Goal: Task Accomplishment & Management: Manage account settings

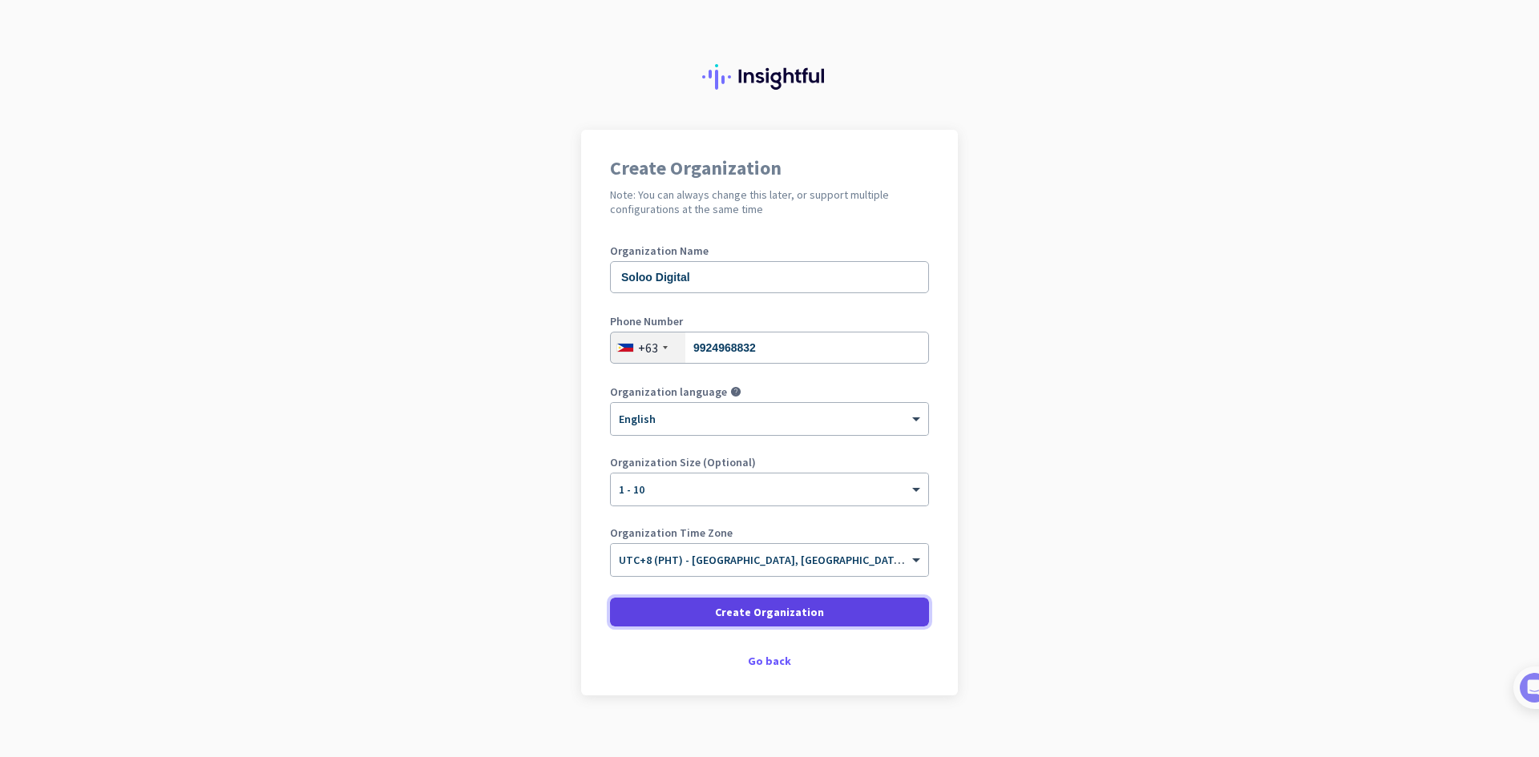
click at [695, 611] on span at bounding box center [769, 612] width 319 height 38
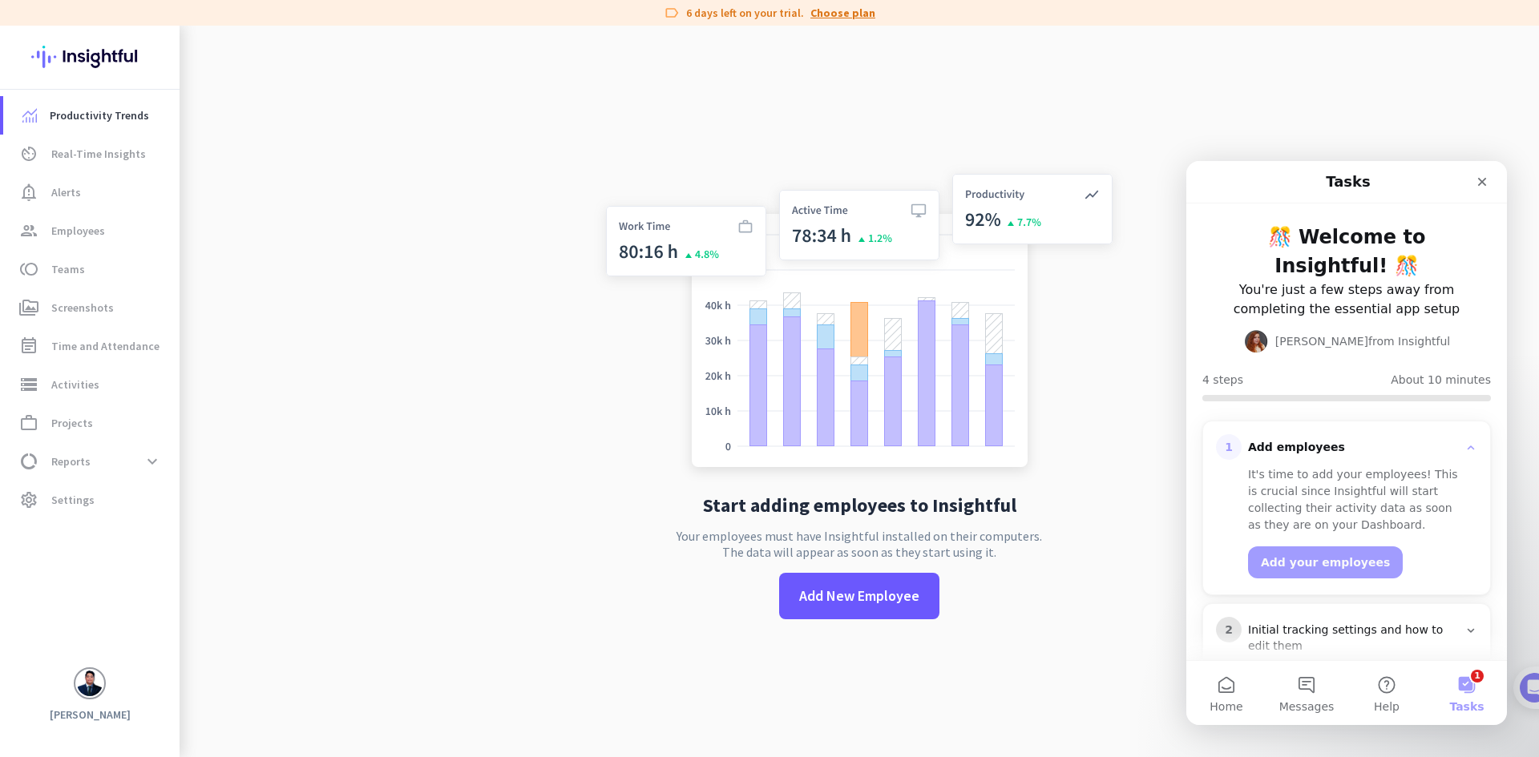
click at [861, 11] on link "Choose plan" at bounding box center [842, 13] width 65 height 16
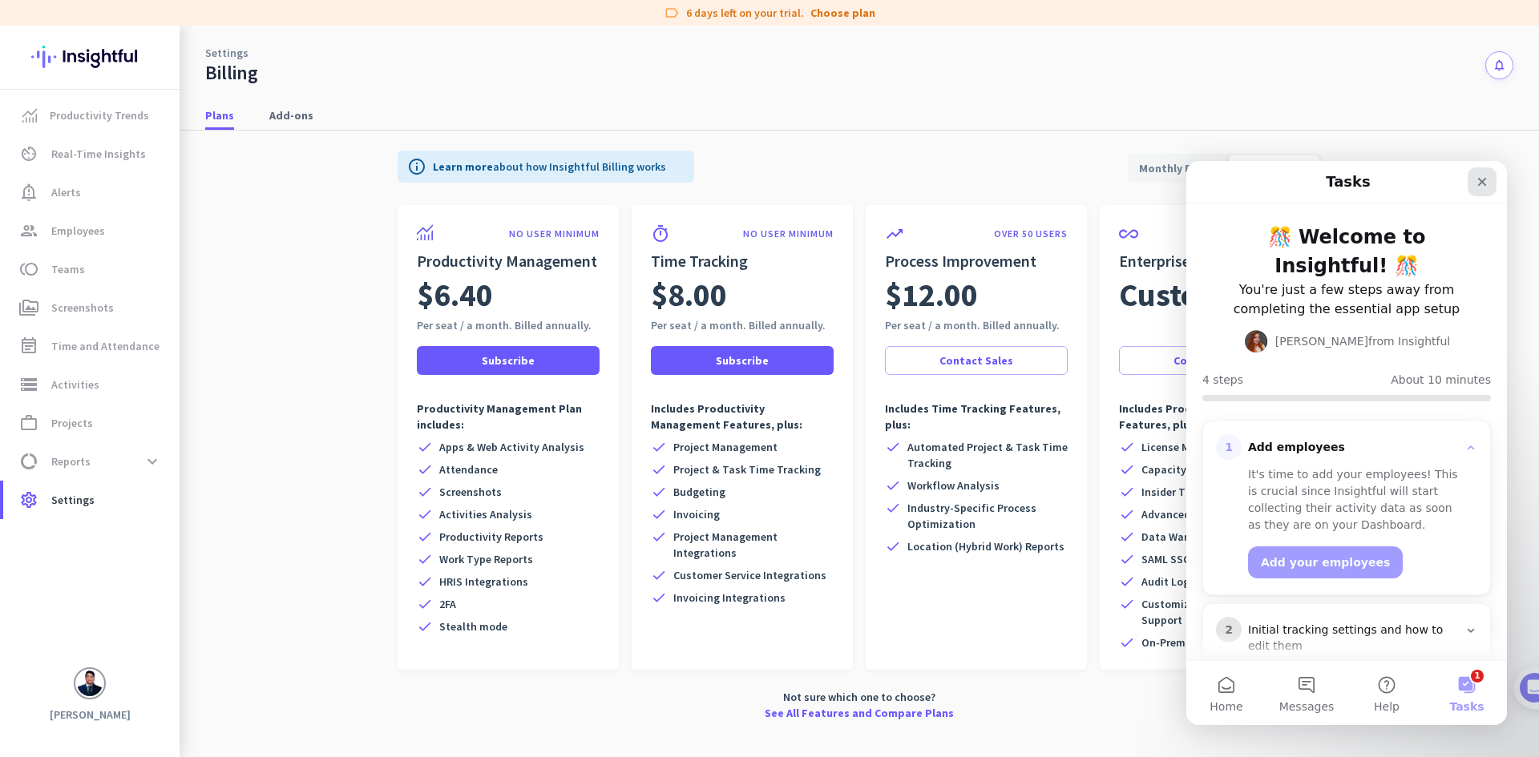
click at [1482, 185] on icon "Close" at bounding box center [1481, 182] width 13 height 13
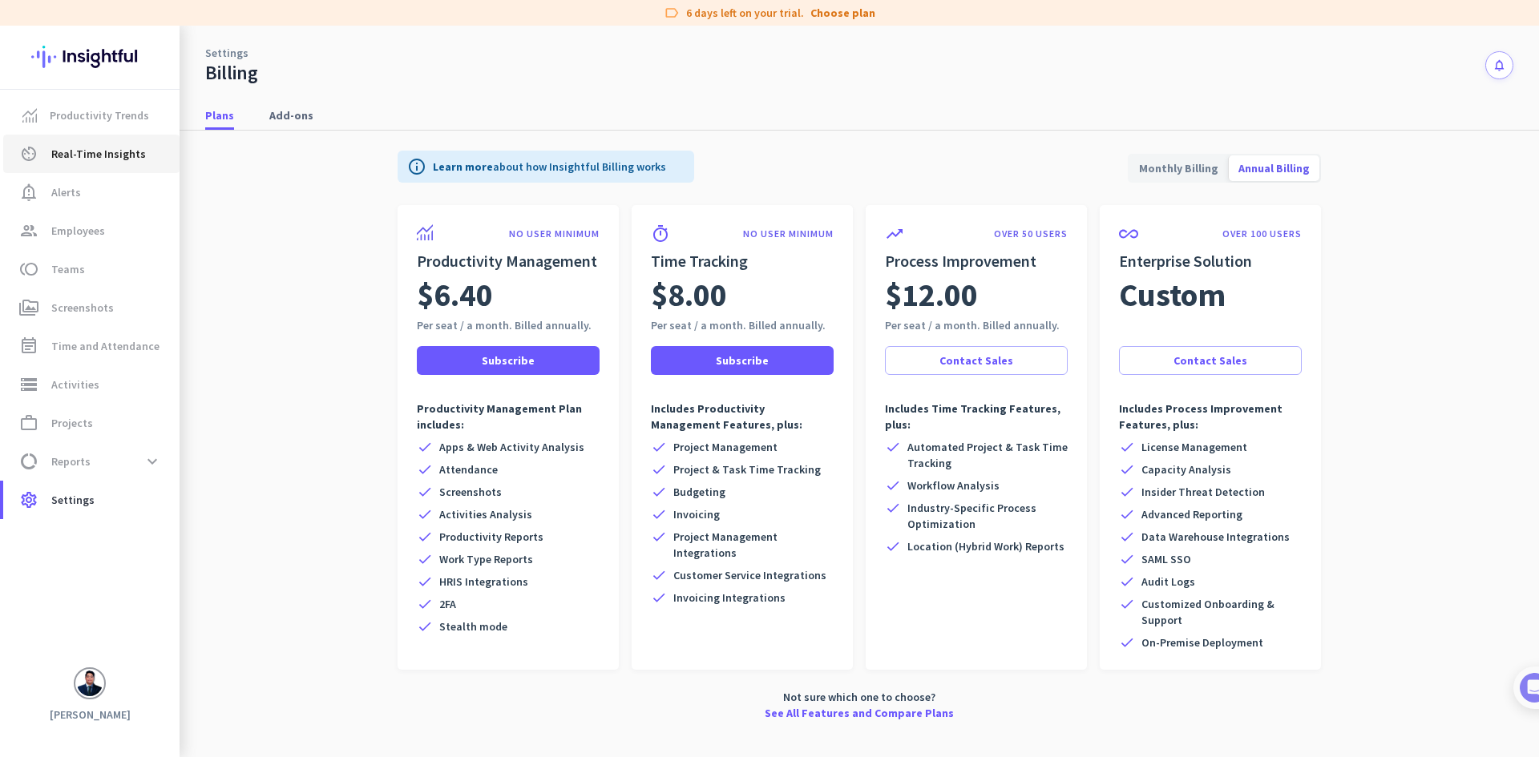
click at [95, 164] on link "av_timer Real-Time Insights" at bounding box center [91, 154] width 176 height 38
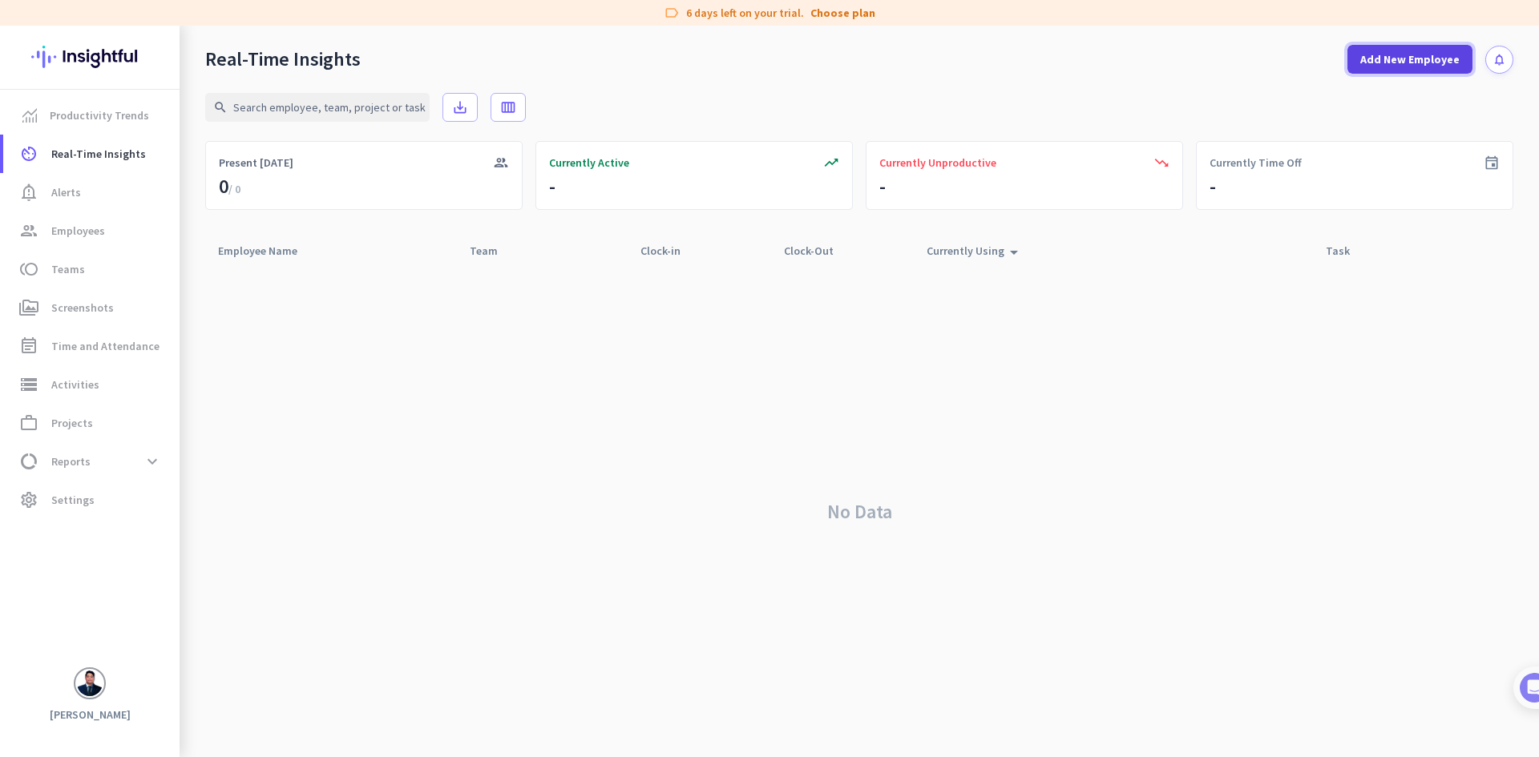
click at [1396, 55] on span "Add New Employee" at bounding box center [1409, 59] width 99 height 16
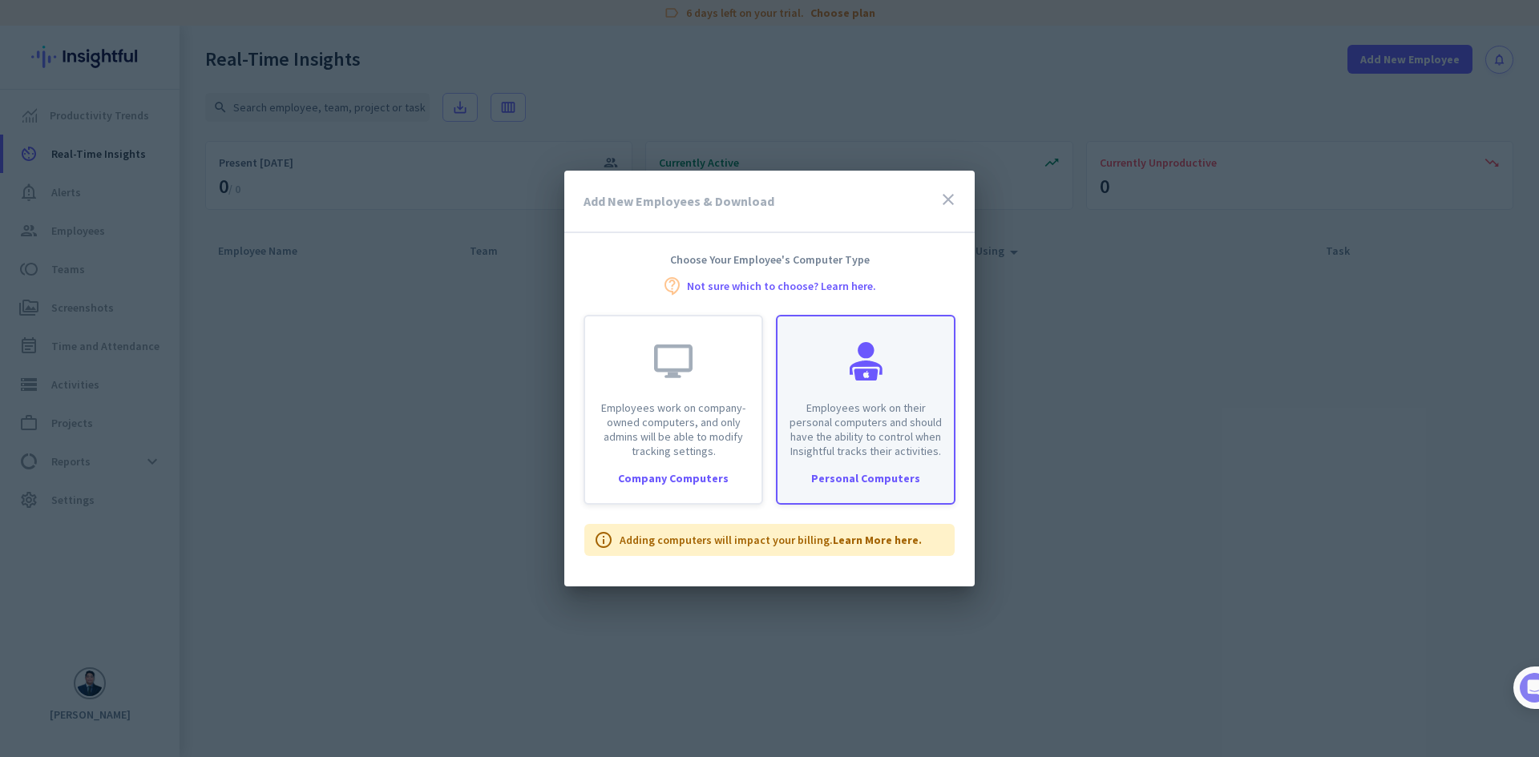
click at [845, 463] on div "Employees work on their personal computers and should have the ability to contr…" at bounding box center [866, 410] width 180 height 190
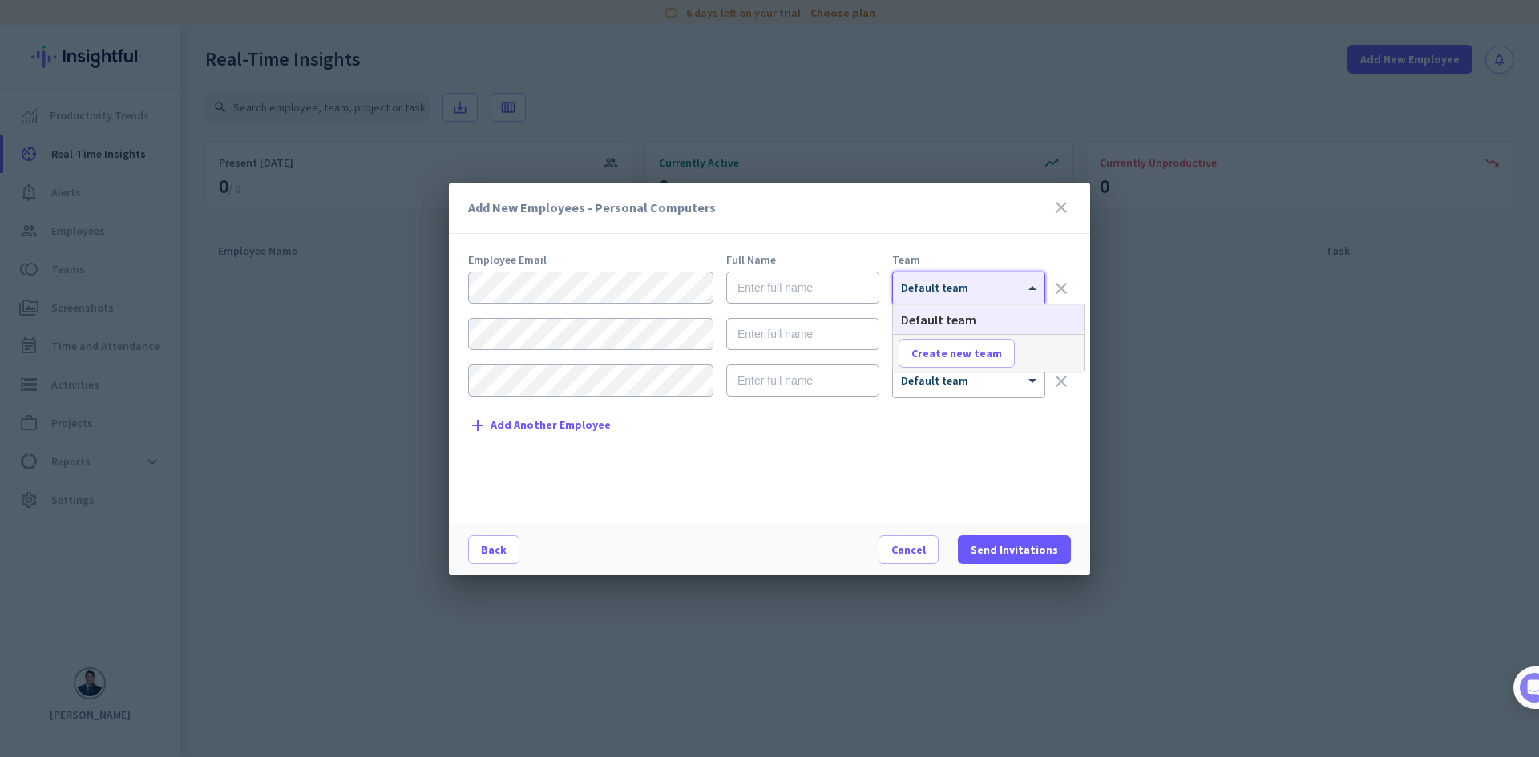
click at [961, 283] on div at bounding box center [968, 283] width 151 height 14
click at [1071, 204] on div "Add New Employees - Personal Computers close" at bounding box center [769, 208] width 641 height 51
click at [1060, 209] on icon "close" at bounding box center [1060, 207] width 19 height 19
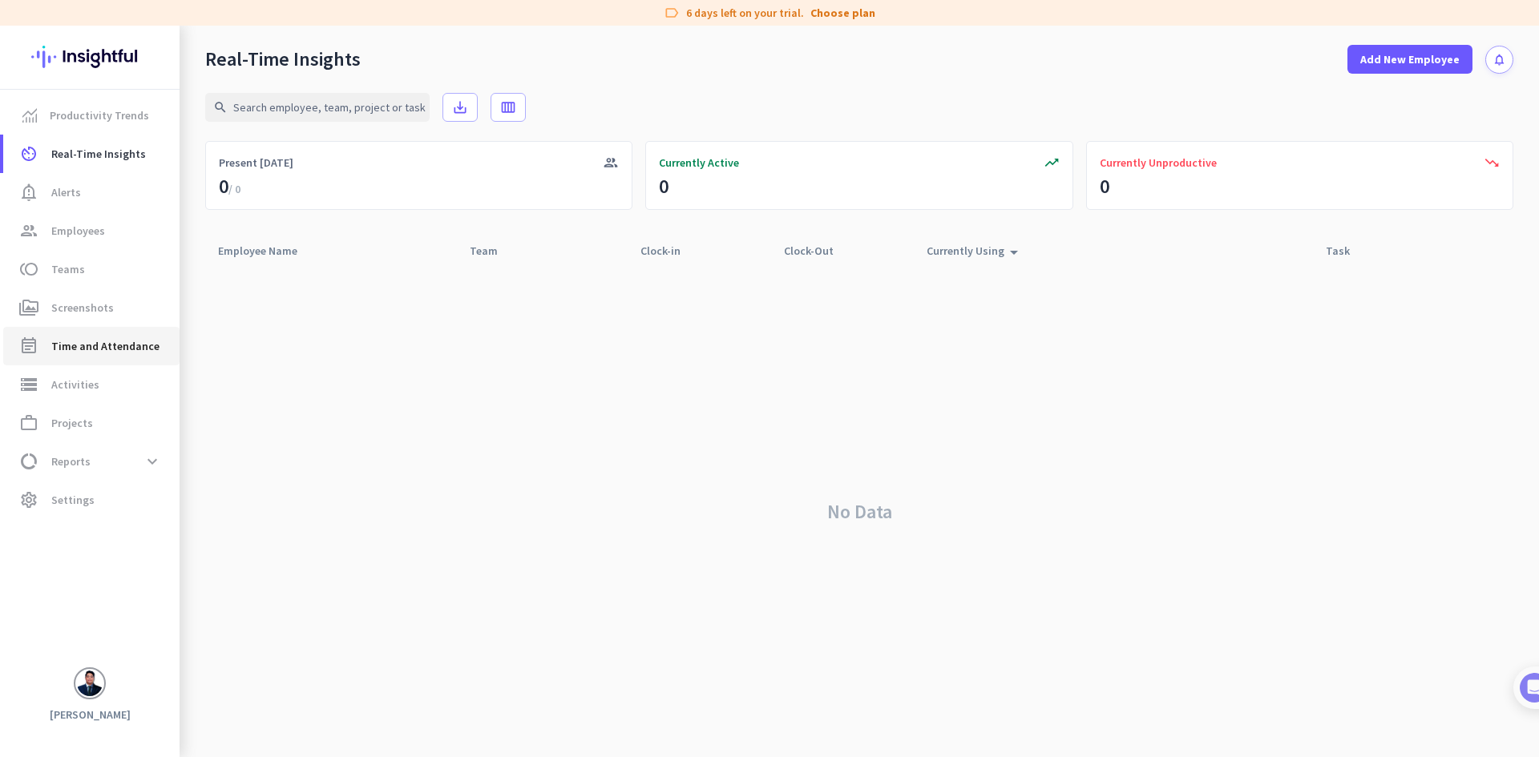
click at [99, 344] on span "Time and Attendance" at bounding box center [105, 346] width 108 height 19
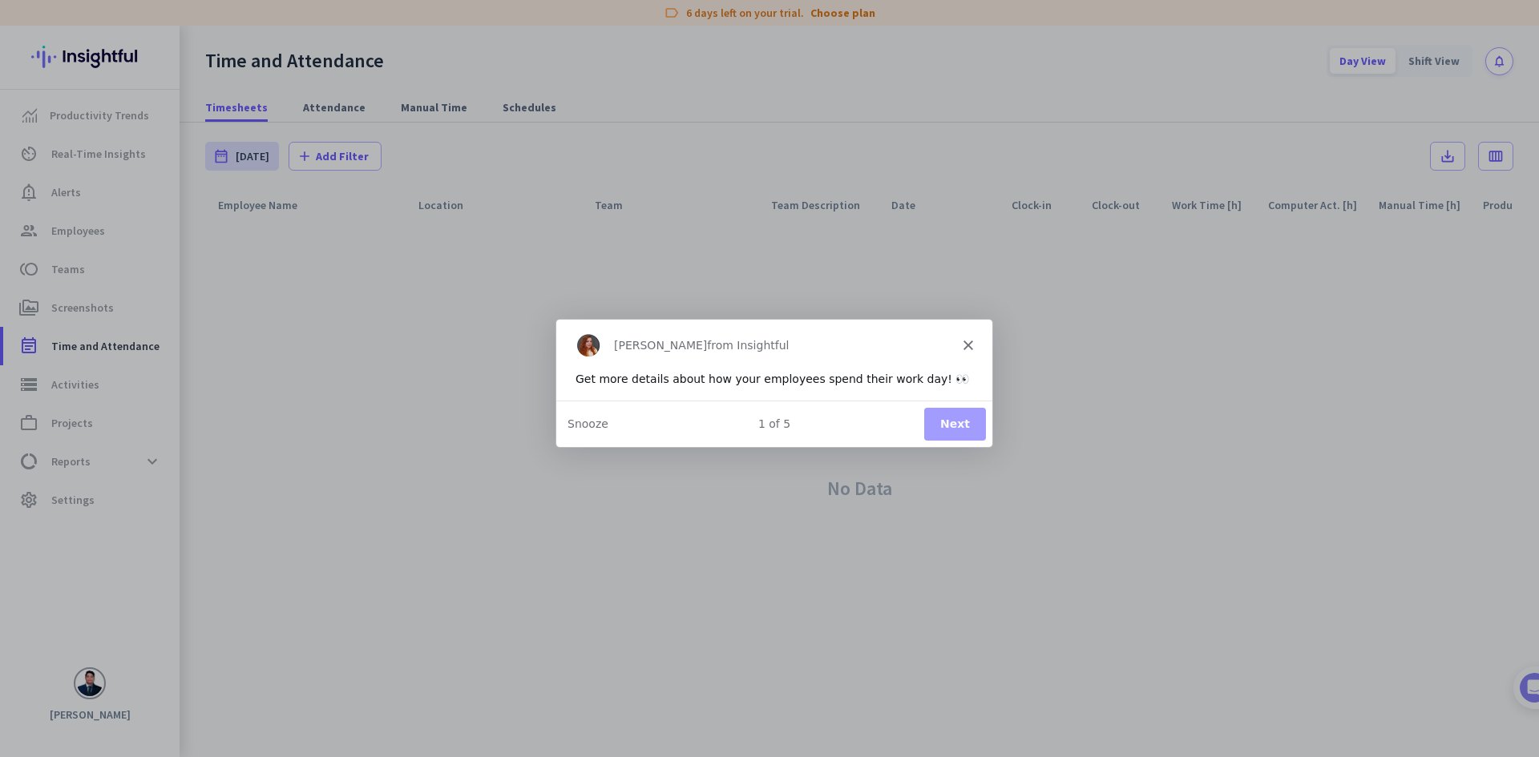
click at [961, 410] on button "Next" at bounding box center [954, 423] width 62 height 33
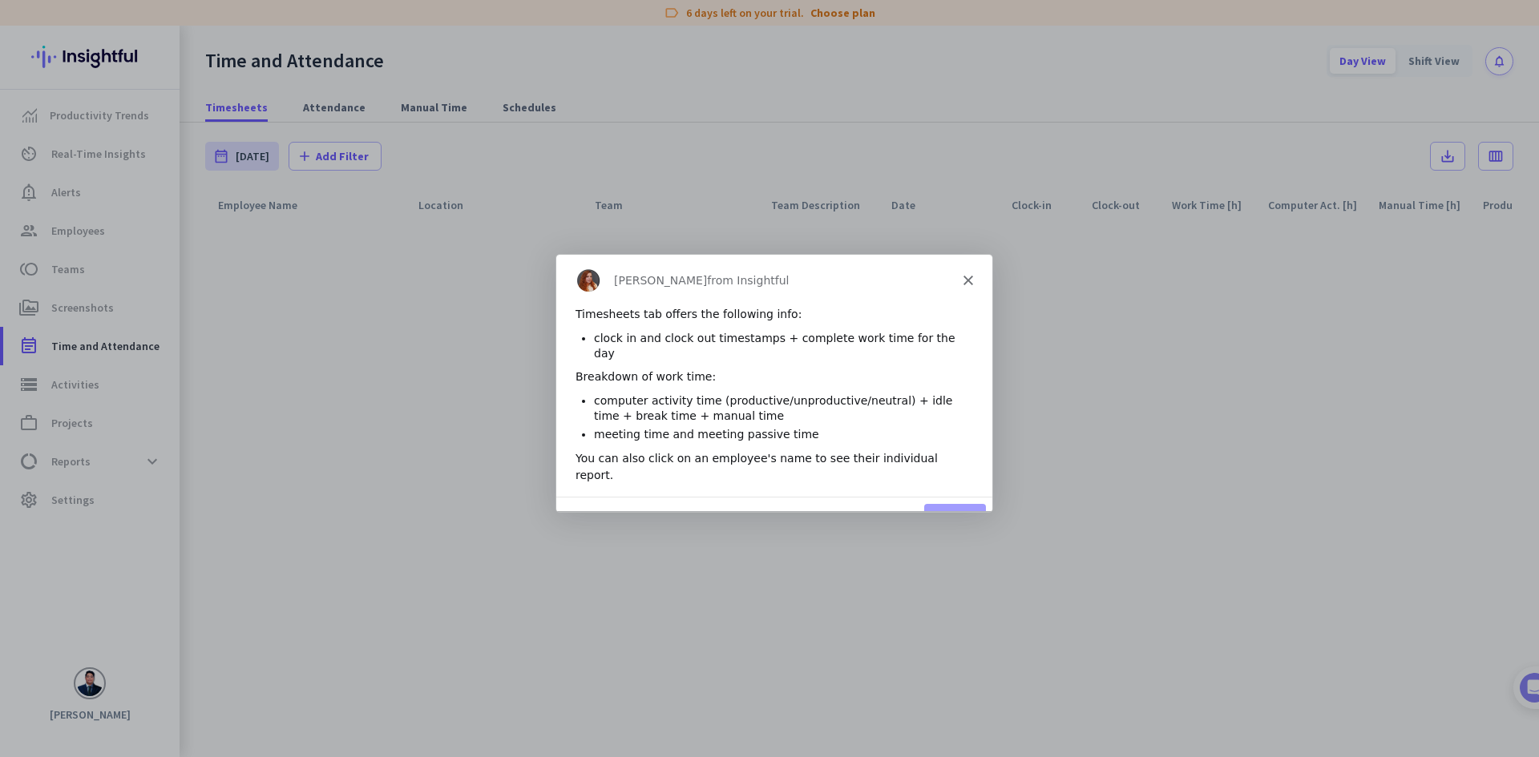
click at [951, 503] on button "Next" at bounding box center [954, 519] width 62 height 33
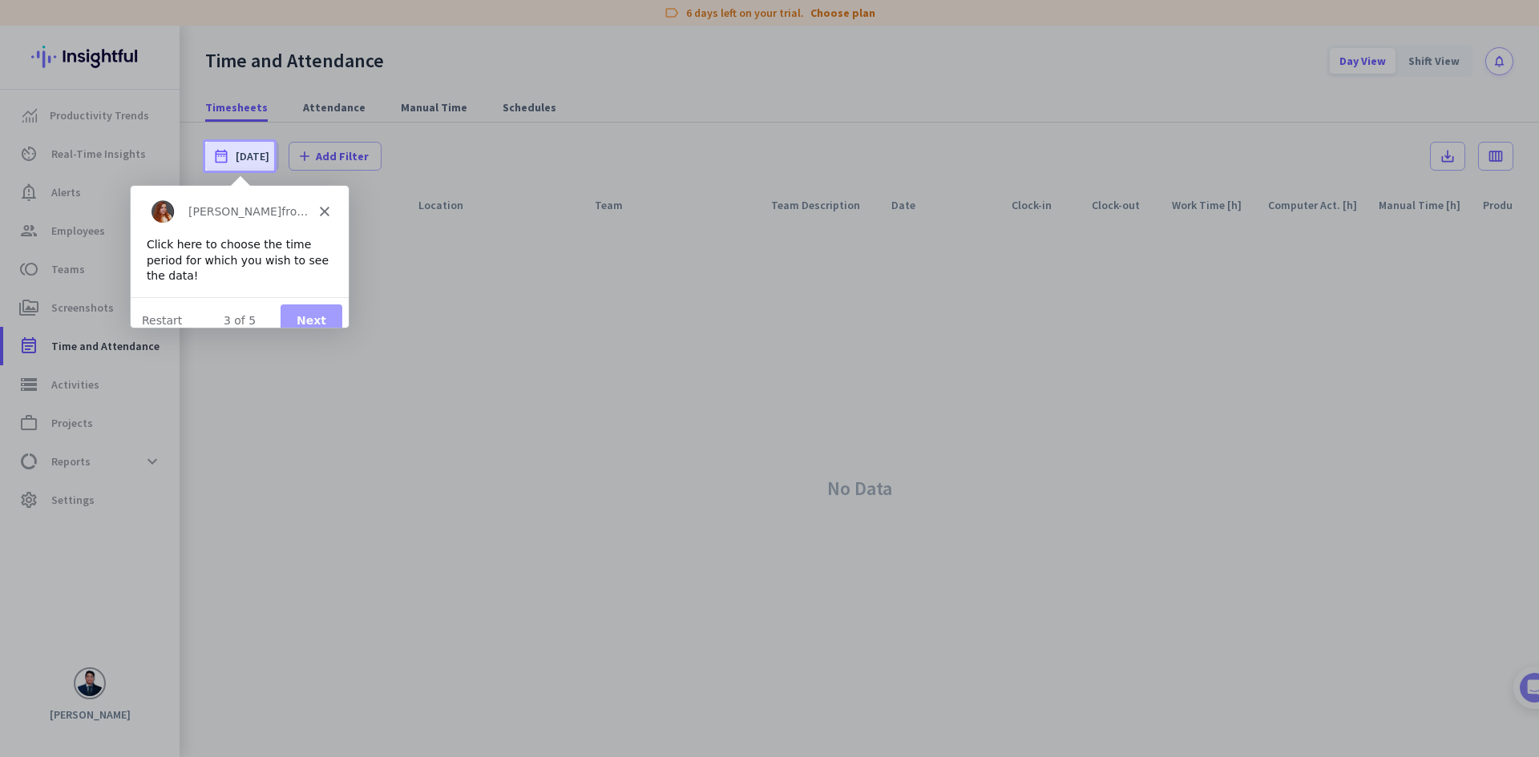
click at [309, 297] on div "3 of 5 Next Restart" at bounding box center [239, 320] width 218 height 46
click at [324, 218] on div "[PERSON_NAME] from Insightful" at bounding box center [239, 210] width 218 height 51
click at [324, 208] on icon "Close" at bounding box center [324, 211] width 10 height 10
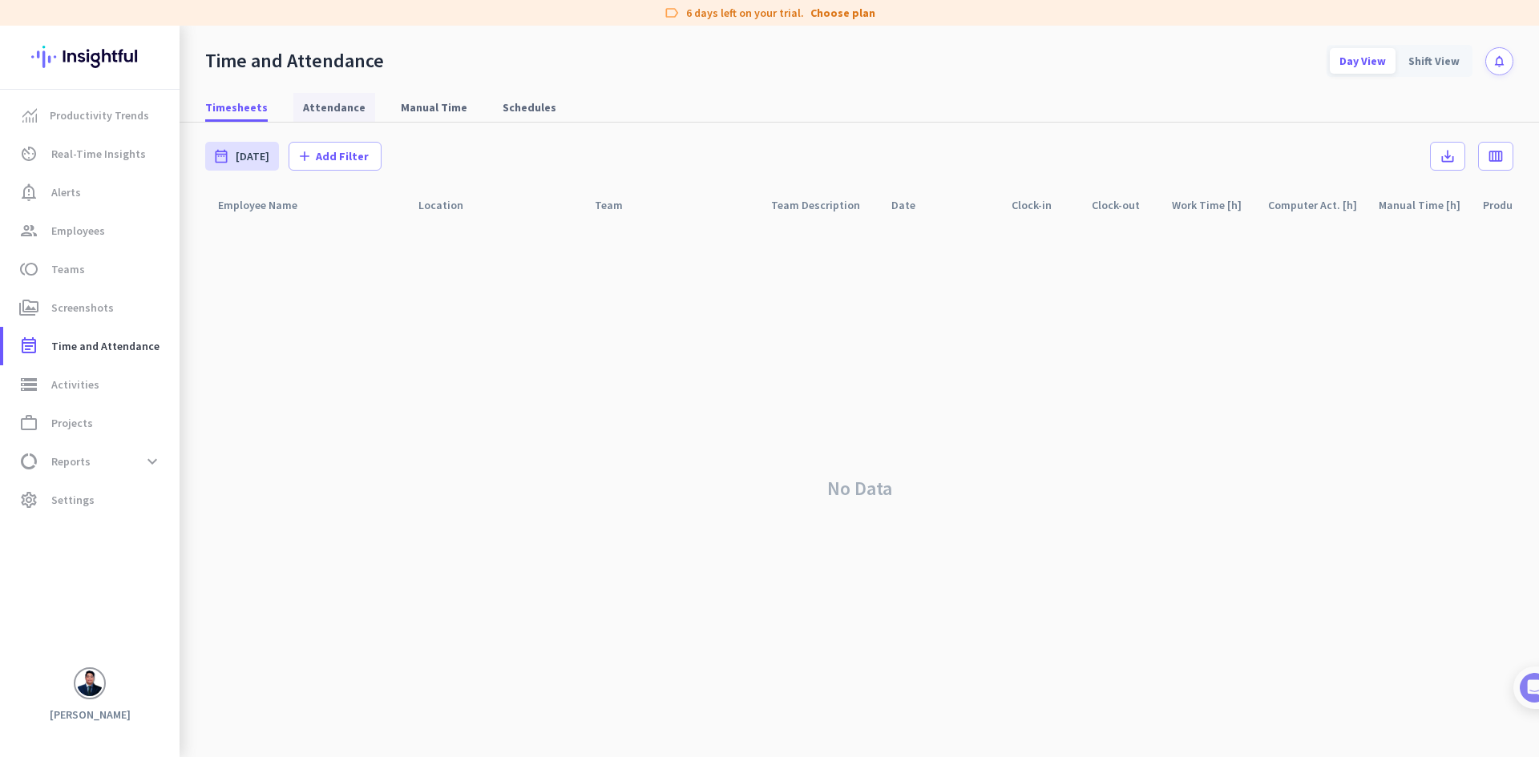
click at [340, 101] on span "Attendance" at bounding box center [334, 107] width 63 height 16
type input "[DATE] - [DATE]"
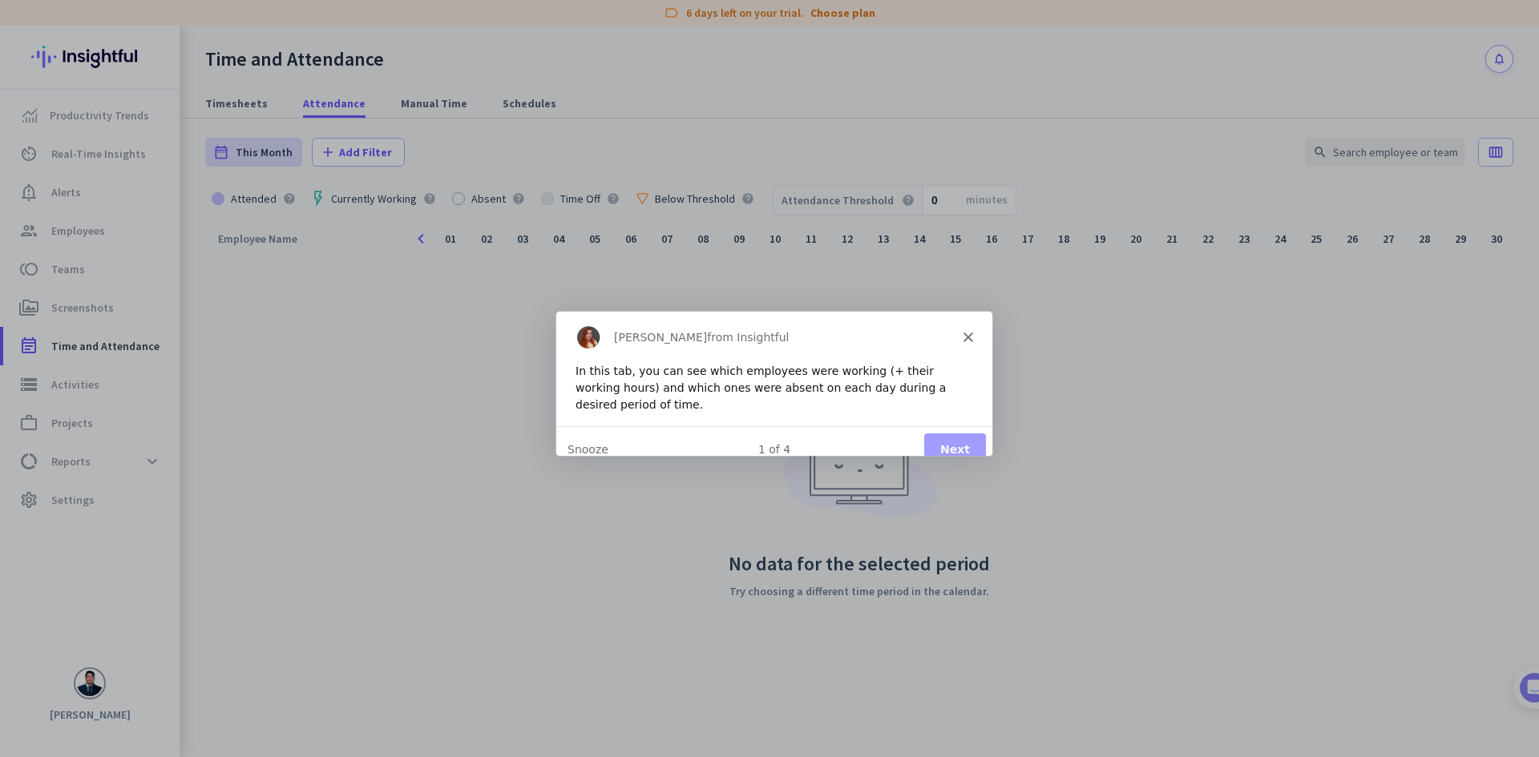
click at [972, 337] on div "[PERSON_NAME] from Insightful" at bounding box center [773, 335] width 436 height 51
click at [966, 335] on icon "Close" at bounding box center [968, 336] width 10 height 10
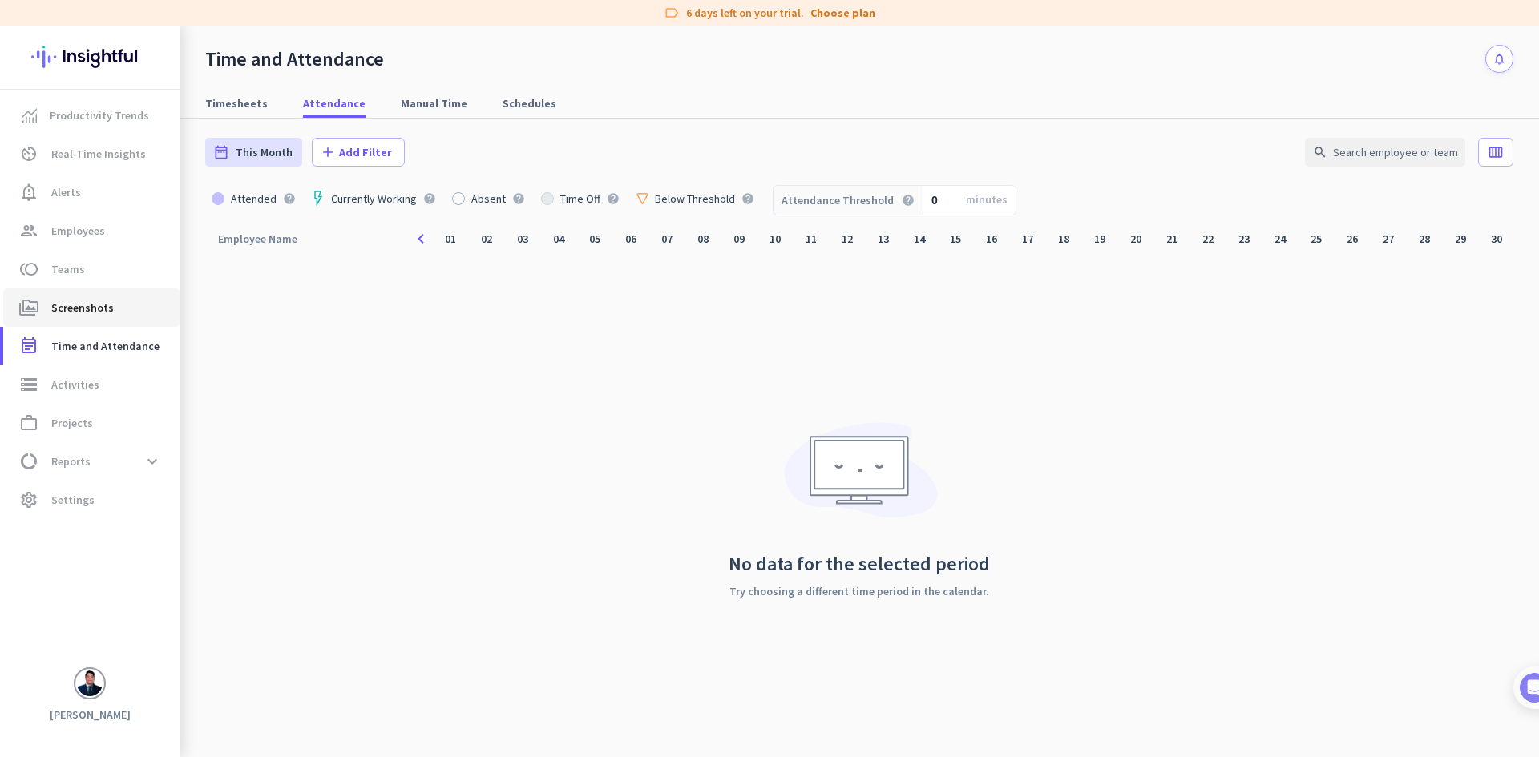
click at [136, 305] on span "perm_media Screenshots" at bounding box center [91, 307] width 151 height 19
type input "[DATE] - [DATE]"
